Goal: Information Seeking & Learning: Learn about a topic

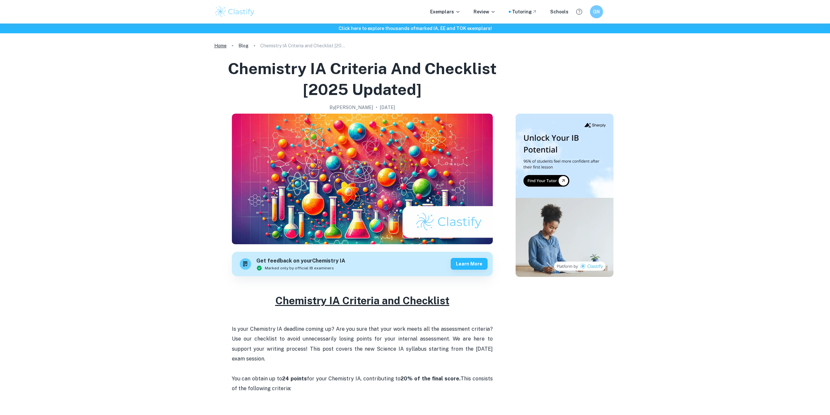
click at [220, 48] on link "Home" at bounding box center [220, 45] width 12 height 9
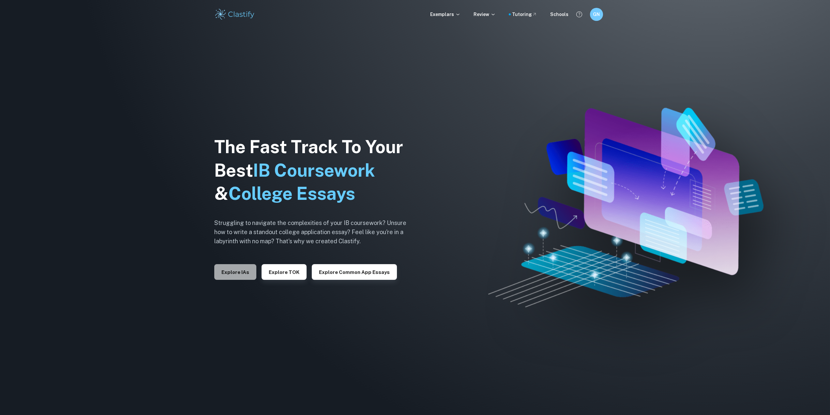
click at [238, 271] on button "Explore IAs" at bounding box center [235, 272] width 42 height 16
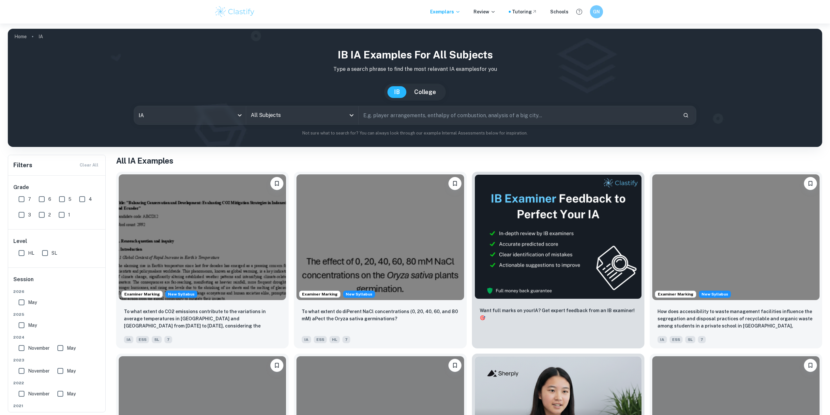
click at [384, 112] on input "text" at bounding box center [518, 115] width 319 height 18
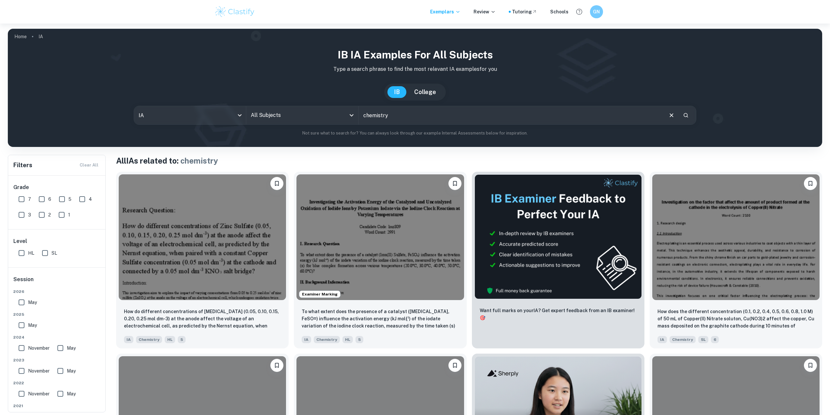
drag, startPoint x: 410, startPoint y: 117, endPoint x: 320, endPoint y: 138, distance: 91.7
click at [320, 138] on div "IB IA examples for all subjects Type a search phrase to find the most relevant …" at bounding box center [415, 94] width 815 height 105
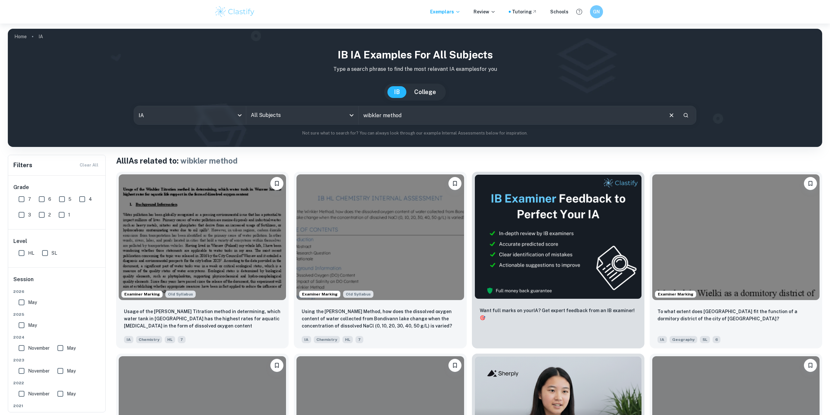
click at [372, 115] on input "wibkler method" at bounding box center [511, 115] width 304 height 18
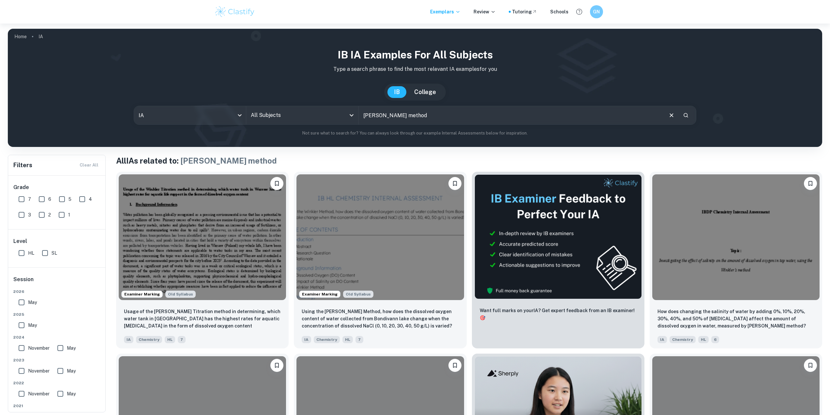
drag, startPoint x: 395, startPoint y: 118, endPoint x: 384, endPoint y: 118, distance: 11.4
click at [384, 118] on input "winkler method" at bounding box center [511, 115] width 304 height 18
type input "winkler"
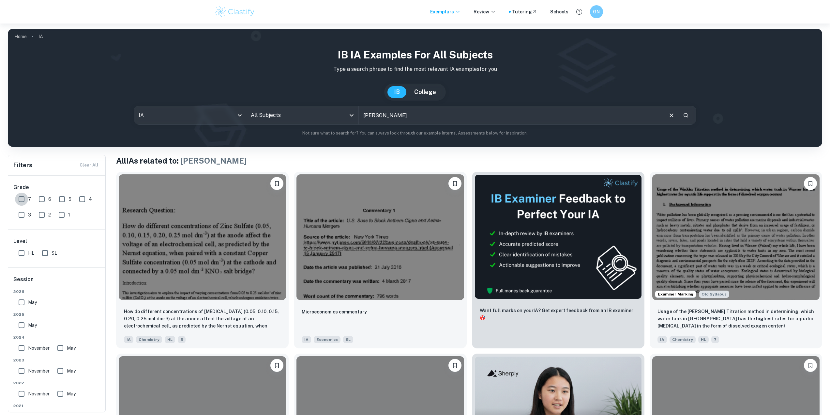
click at [25, 200] on input "7" at bounding box center [21, 199] width 13 height 13
checkbox input "true"
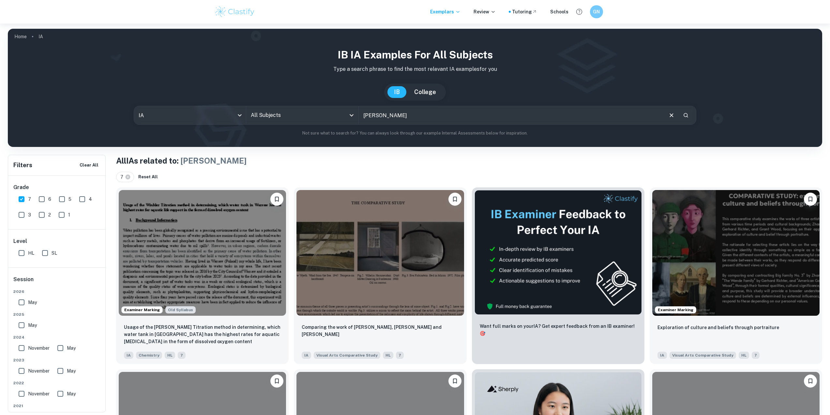
click at [276, 115] on input "All Subjects" at bounding box center [297, 115] width 97 height 12
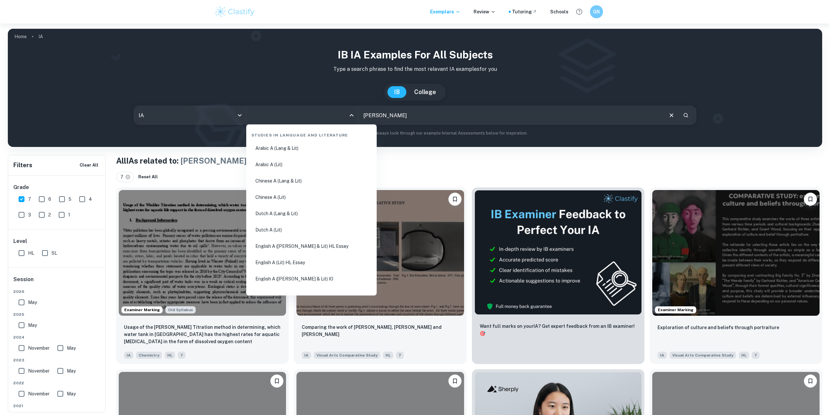
type input "v"
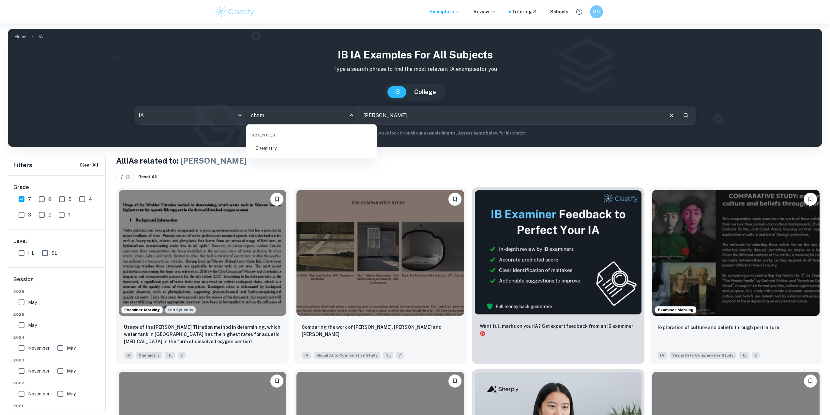
click at [281, 152] on li "Chemistry" at bounding box center [311, 148] width 125 height 15
type input "Chemistry"
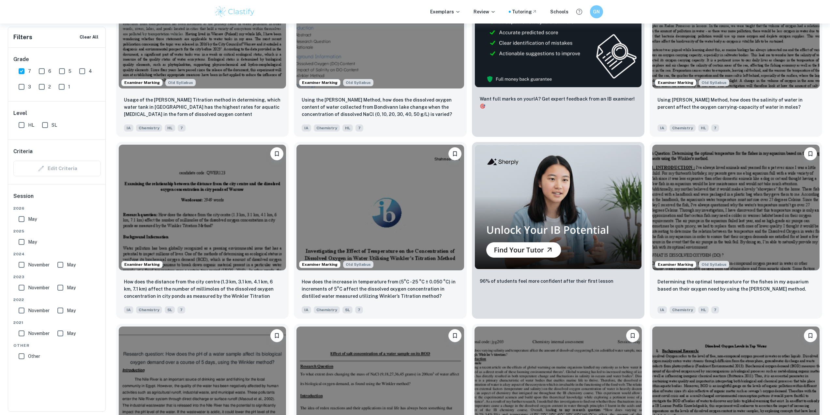
scroll to position [294, 0]
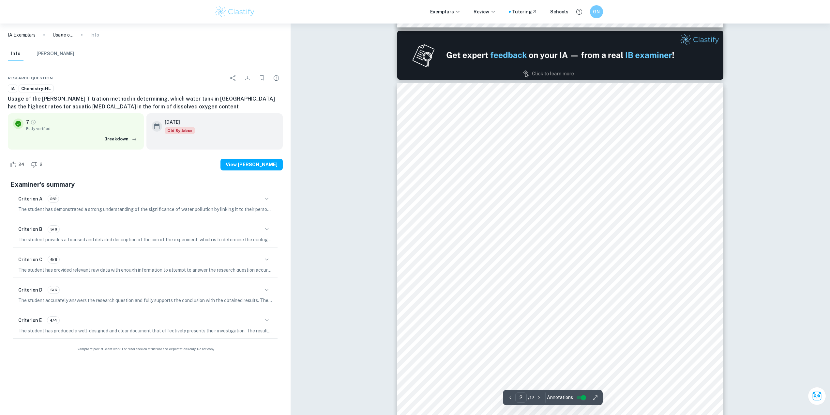
scroll to position [489, 0]
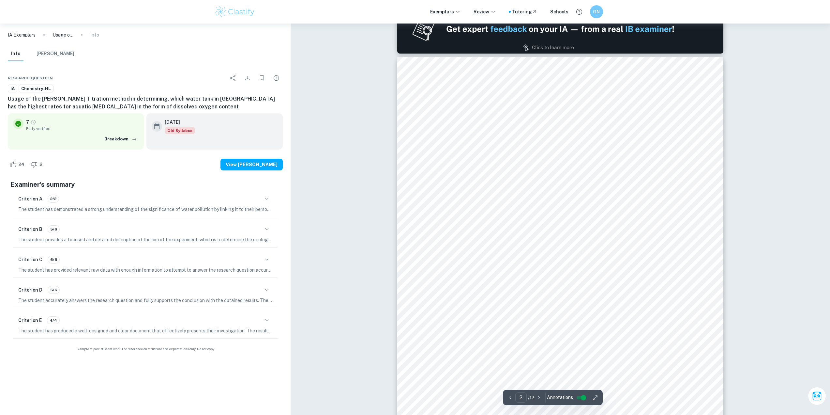
click at [153, 296] on div "Criterion D 5/6 The student accurately answers the research question and fully …" at bounding box center [145, 293] width 265 height 27
click at [155, 292] on div "Criterion D 5/6" at bounding box center [145, 289] width 254 height 11
click at [268, 290] on icon "button" at bounding box center [267, 290] width 8 height 8
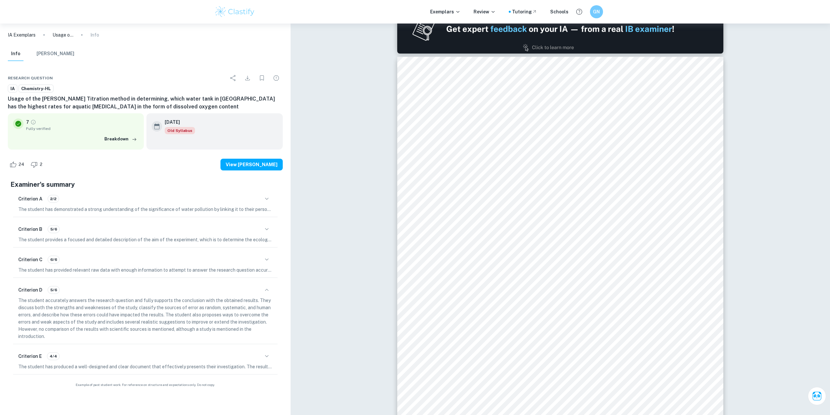
click at [226, 292] on div "Criterion D 5/6" at bounding box center [145, 289] width 254 height 11
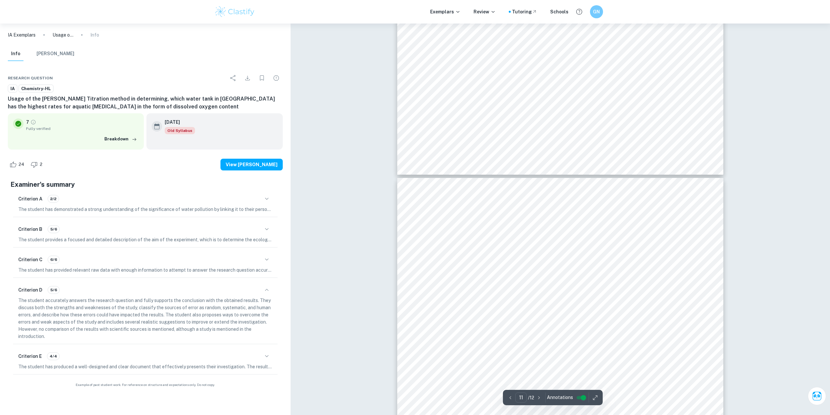
scroll to position [4471, 0]
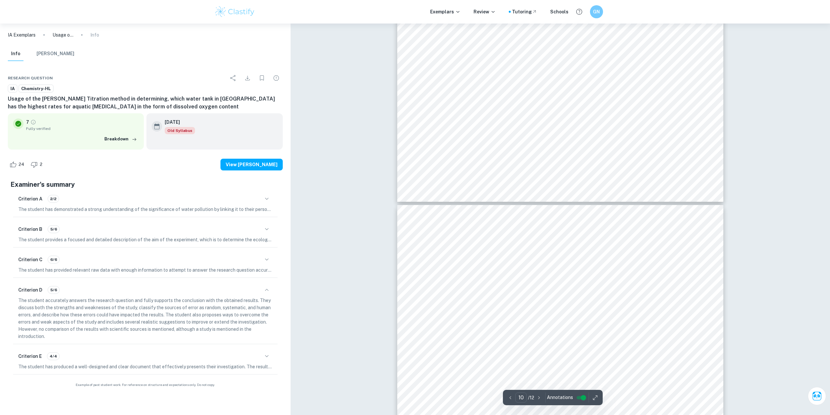
type input "11"
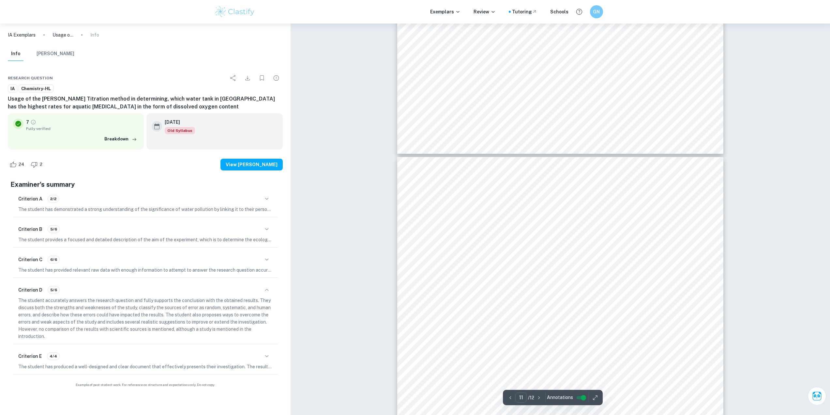
scroll to position [4569, 0]
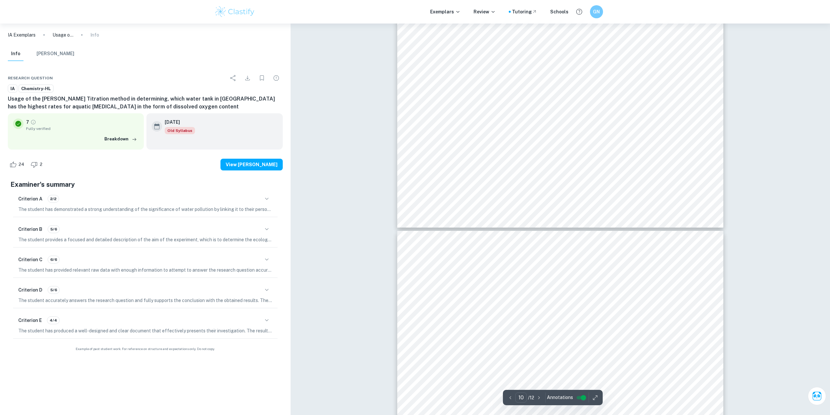
scroll to position [4515, 0]
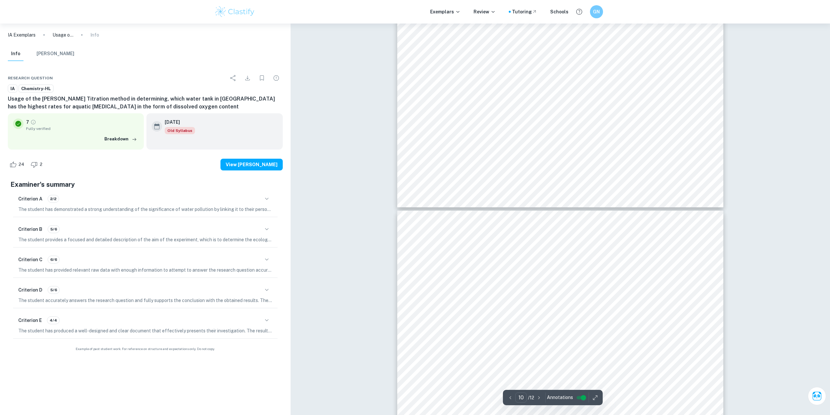
type input "11"
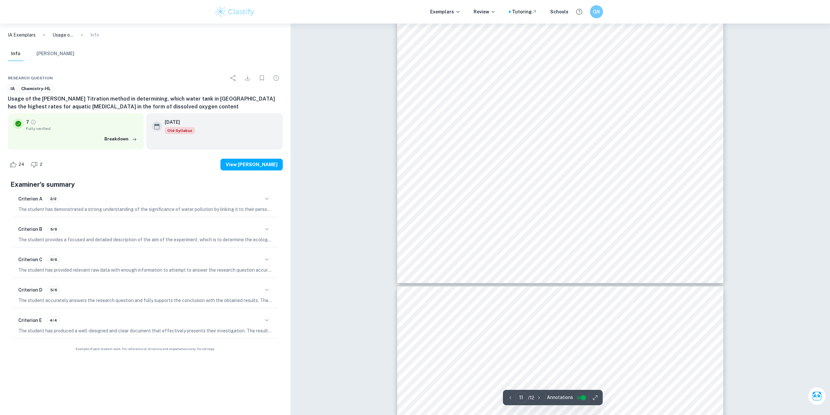
scroll to position [4906, 0]
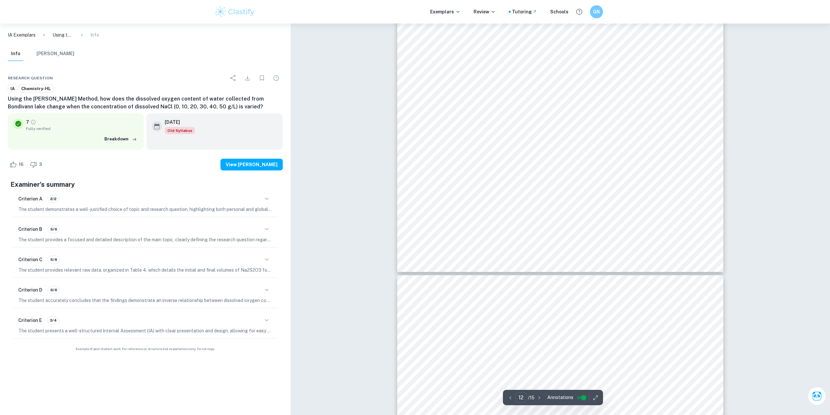
scroll to position [4936, 0]
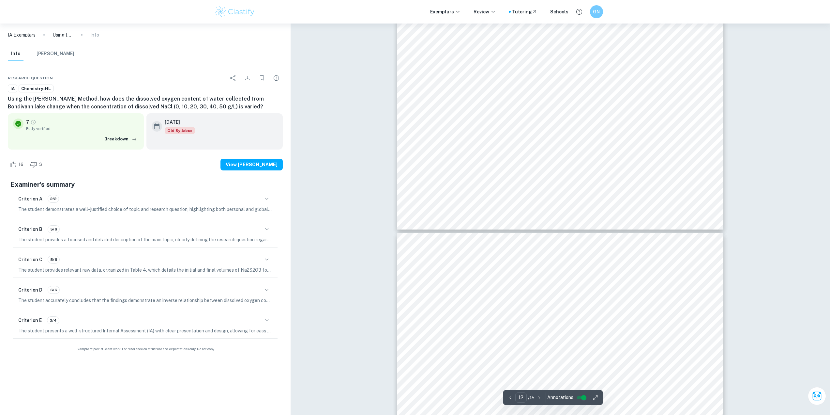
type input "13"
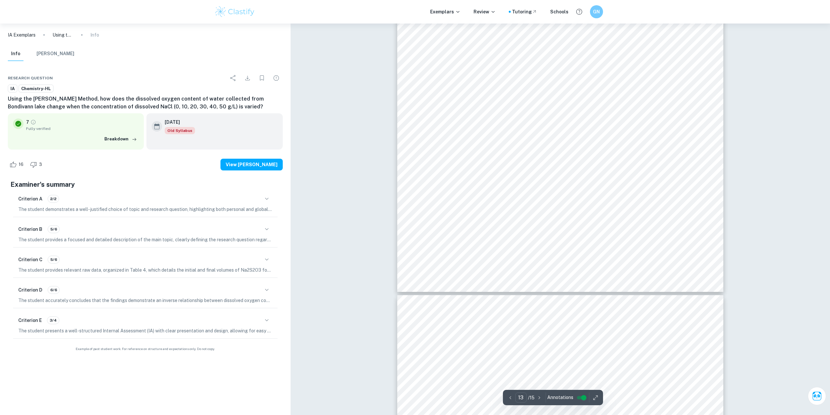
scroll to position [5327, 0]
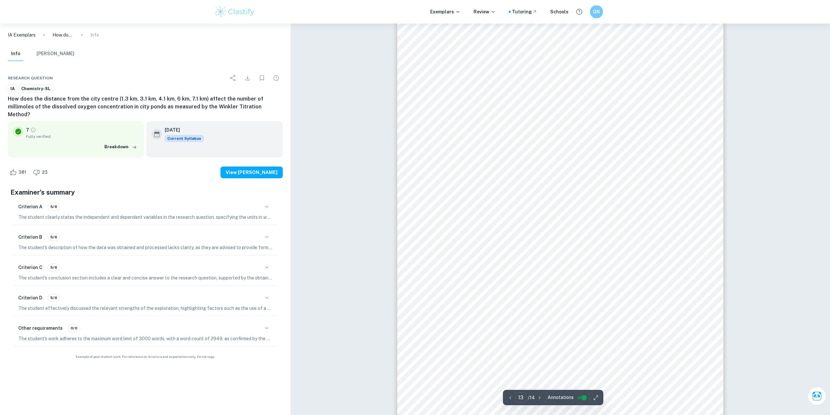
scroll to position [5631, 0]
click at [180, 203] on div "Criterion A 5/6" at bounding box center [145, 206] width 254 height 11
click at [163, 202] on div "Criterion A 5/6" at bounding box center [145, 206] width 254 height 11
click at [264, 203] on icon "button" at bounding box center [267, 207] width 8 height 8
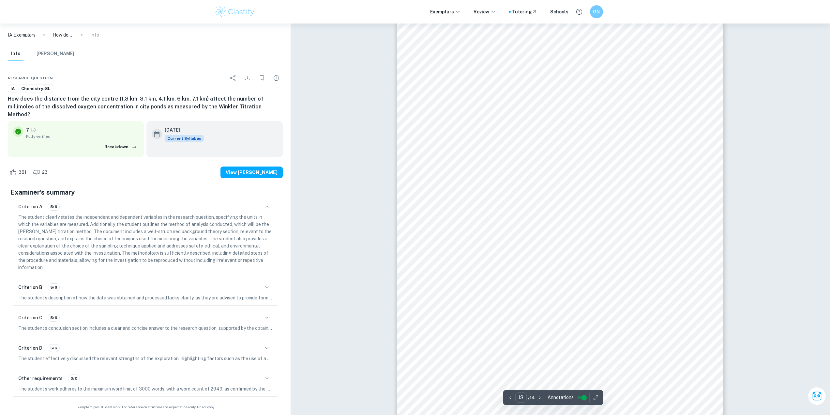
scroll to position [5664, 0]
click at [260, 282] on div "Criterion B 5/6" at bounding box center [145, 287] width 254 height 11
drag, startPoint x: 265, startPoint y: 278, endPoint x: 263, endPoint y: 273, distance: 5.1
click at [265, 283] on icon "button" at bounding box center [267, 287] width 8 height 8
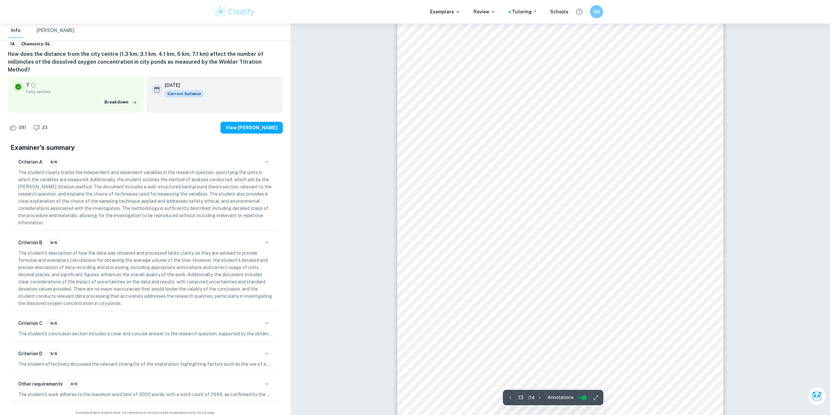
scroll to position [5696, 0]
click at [263, 319] on icon "button" at bounding box center [267, 323] width 8 height 8
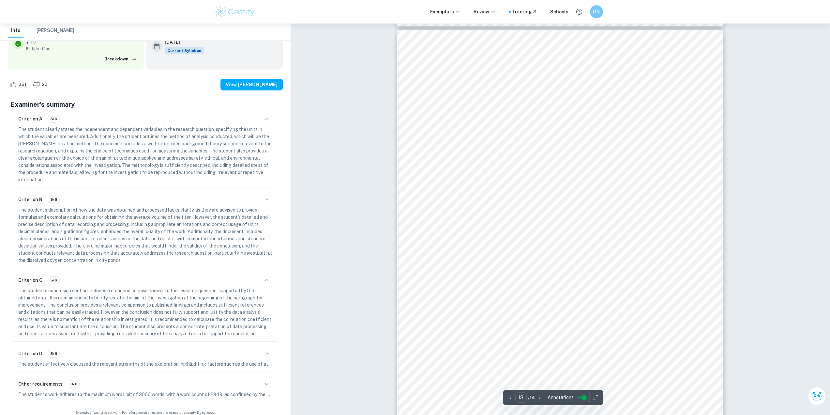
scroll to position [5598, 0]
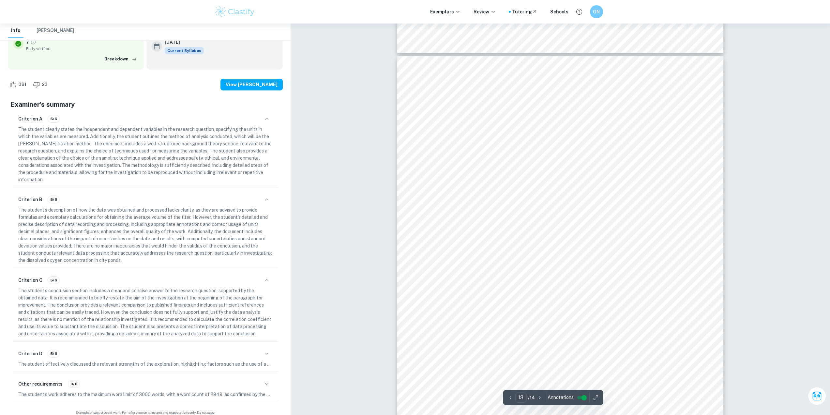
click at [221, 348] on div "Criterion D 5/6" at bounding box center [145, 353] width 254 height 11
drag, startPoint x: 259, startPoint y: 347, endPoint x: 279, endPoint y: 349, distance: 19.3
click at [260, 348] on div "Criterion D 5/6" at bounding box center [145, 353] width 254 height 11
click at [267, 349] on icon "button" at bounding box center [267, 353] width 8 height 8
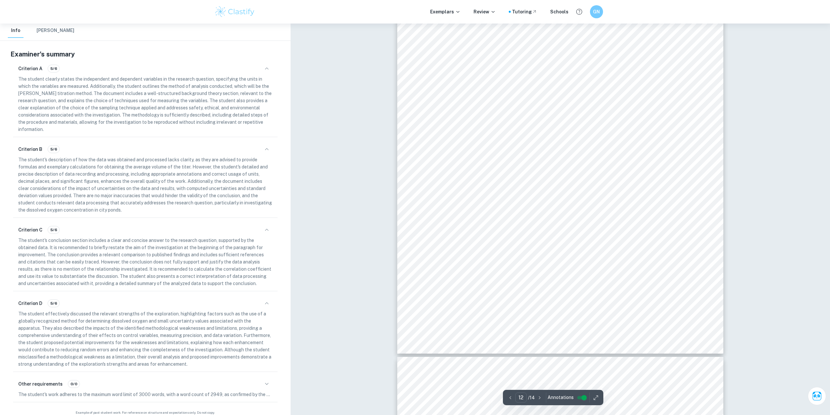
scroll to position [5337, 0]
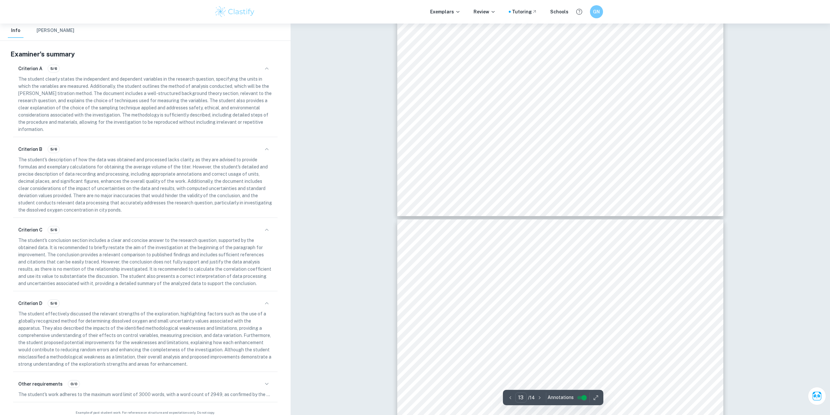
type input "12"
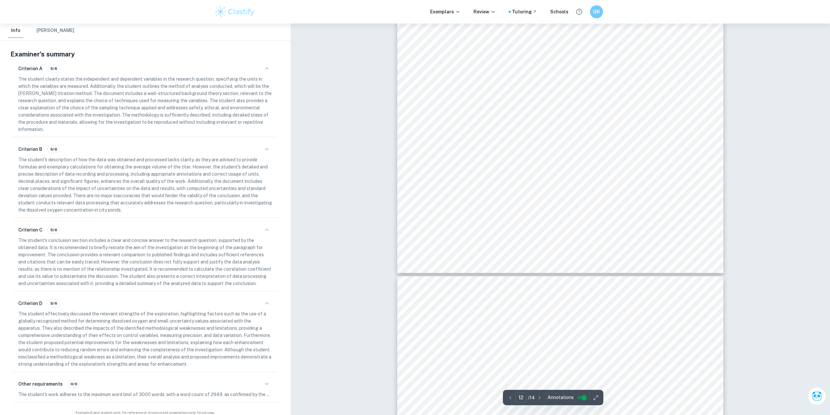
scroll to position [5370, 0]
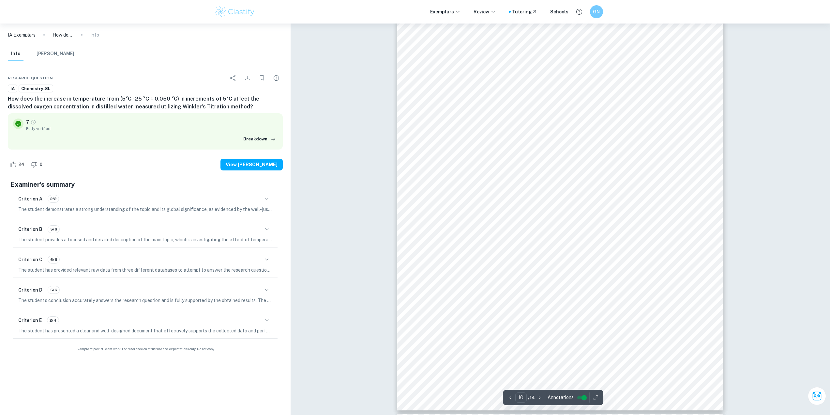
scroll to position [3975, 0]
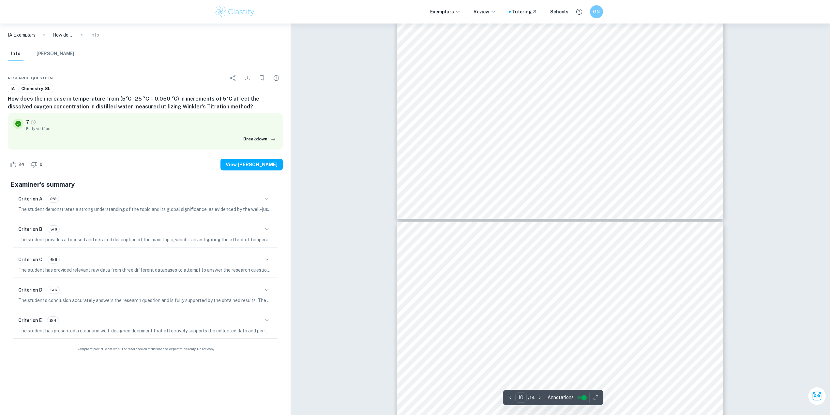
type input "11"
